Goal: Task Accomplishment & Management: Manage account settings

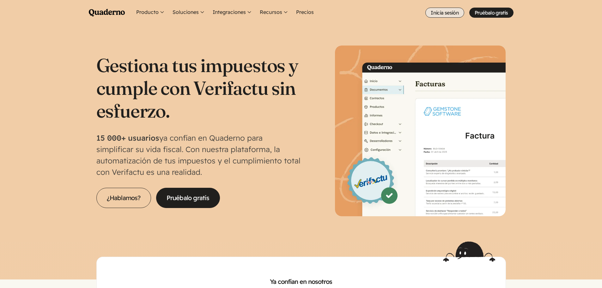
click at [453, 13] on link "Inicia sesión" at bounding box center [445, 13] width 39 height 10
click at [446, 13] on link "Inicia sesión" at bounding box center [445, 13] width 39 height 10
click at [444, 15] on link "Inicia sesión" at bounding box center [445, 13] width 39 height 10
